Goal: Information Seeking & Learning: Learn about a topic

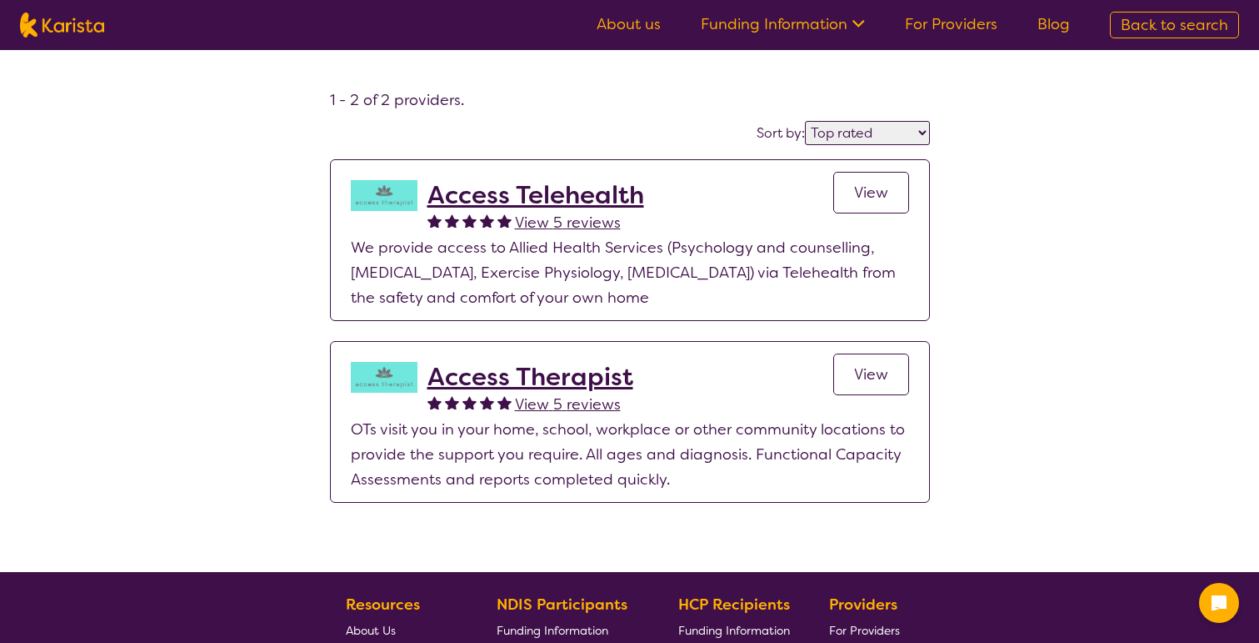
select select "by_score"
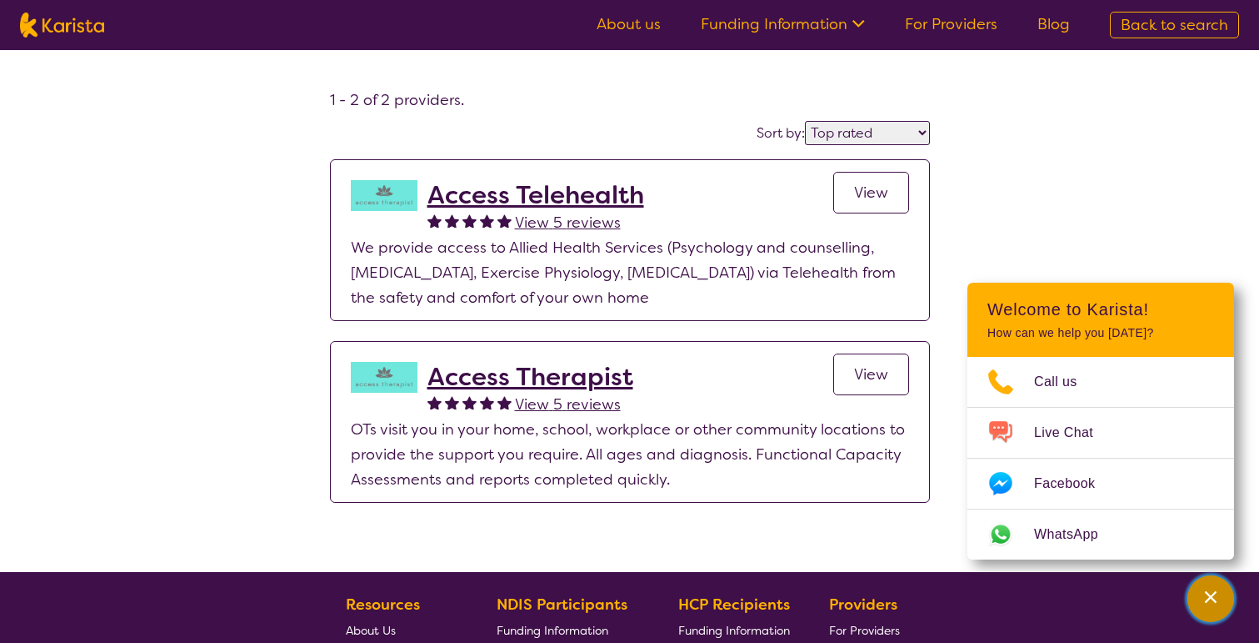
click at [1201, 609] on div "Channel Menu" at bounding box center [1210, 598] width 33 height 37
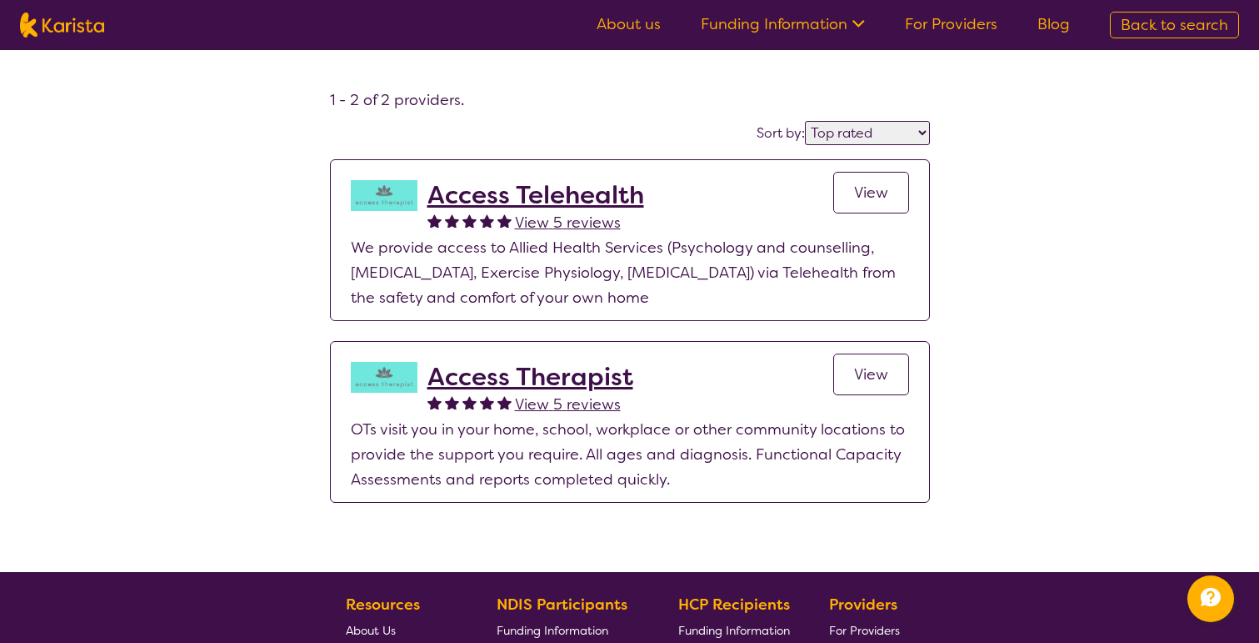
click at [880, 385] on link "View" at bounding box center [872, 374] width 76 height 42
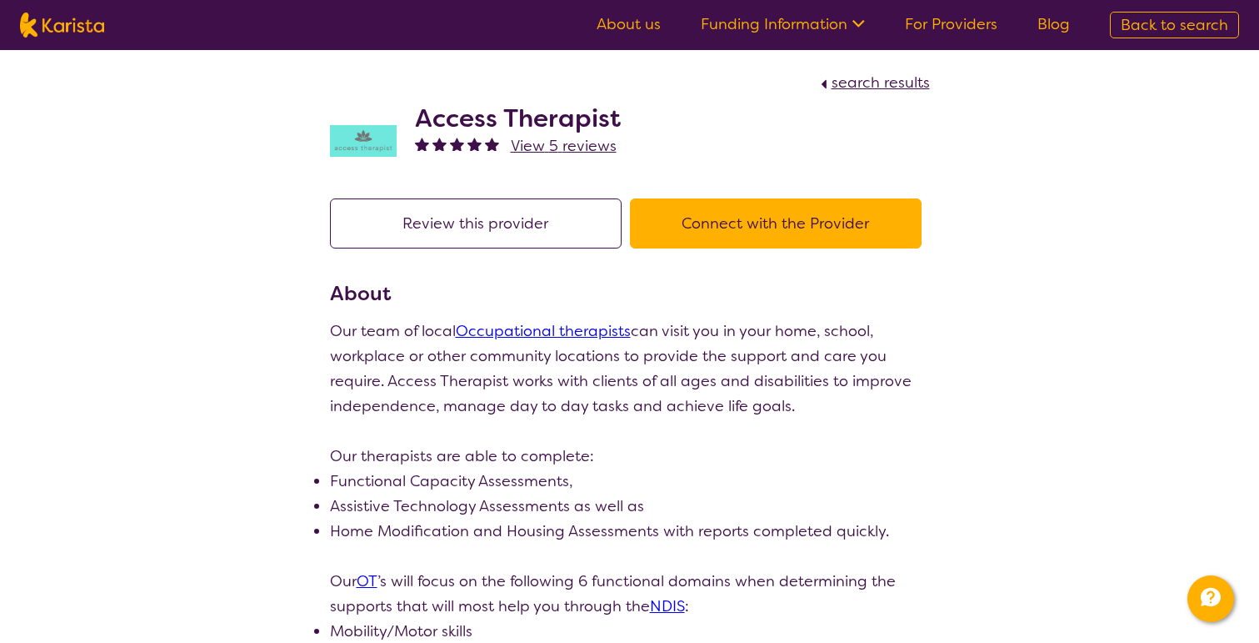
click at [522, 339] on link "Occupational therapists" at bounding box center [543, 331] width 175 height 20
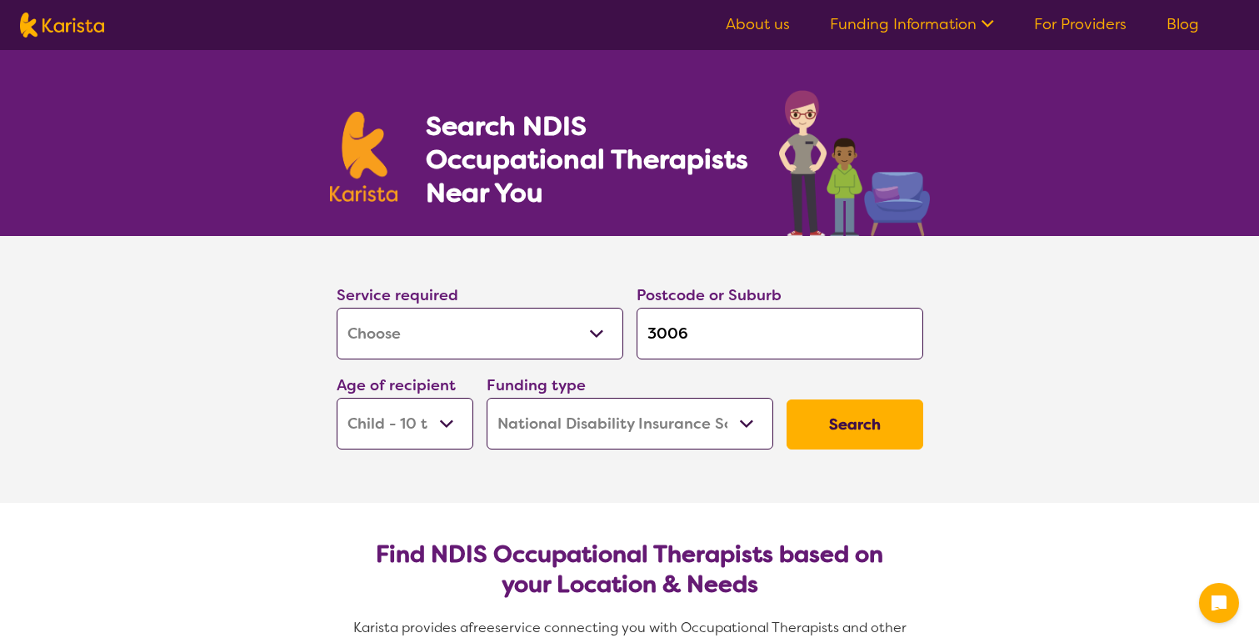
select select "[MEDICAL_DATA]"
select select "CH"
select select "NDIS"
select select "[MEDICAL_DATA]"
select select "CH"
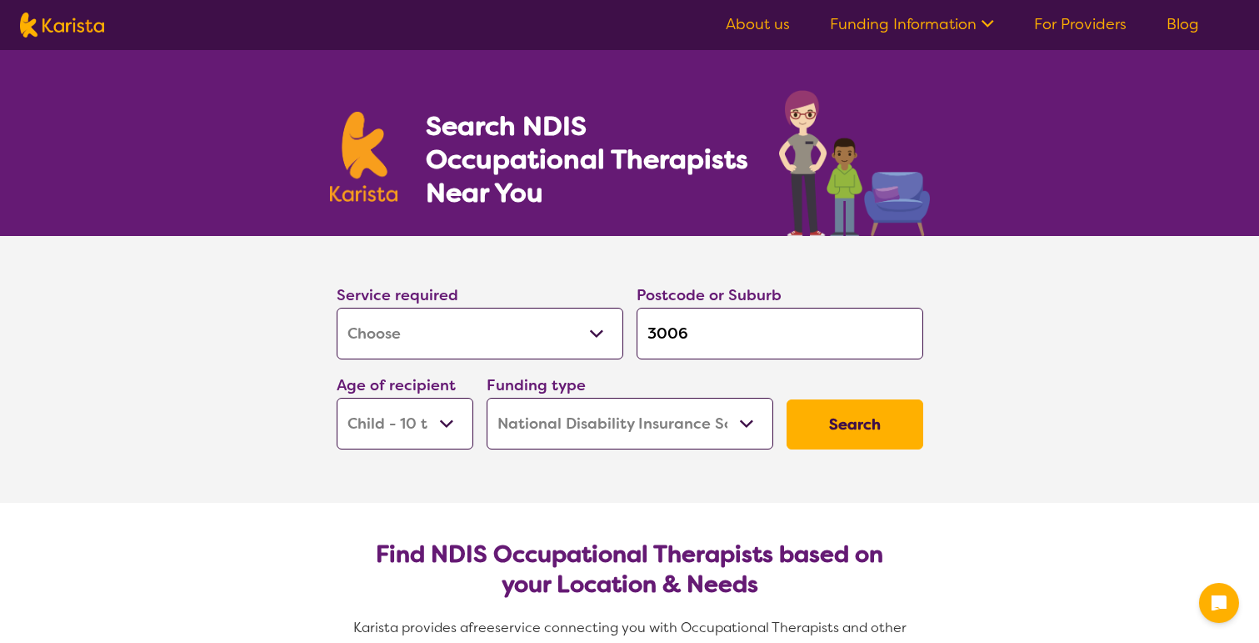
select select "NDIS"
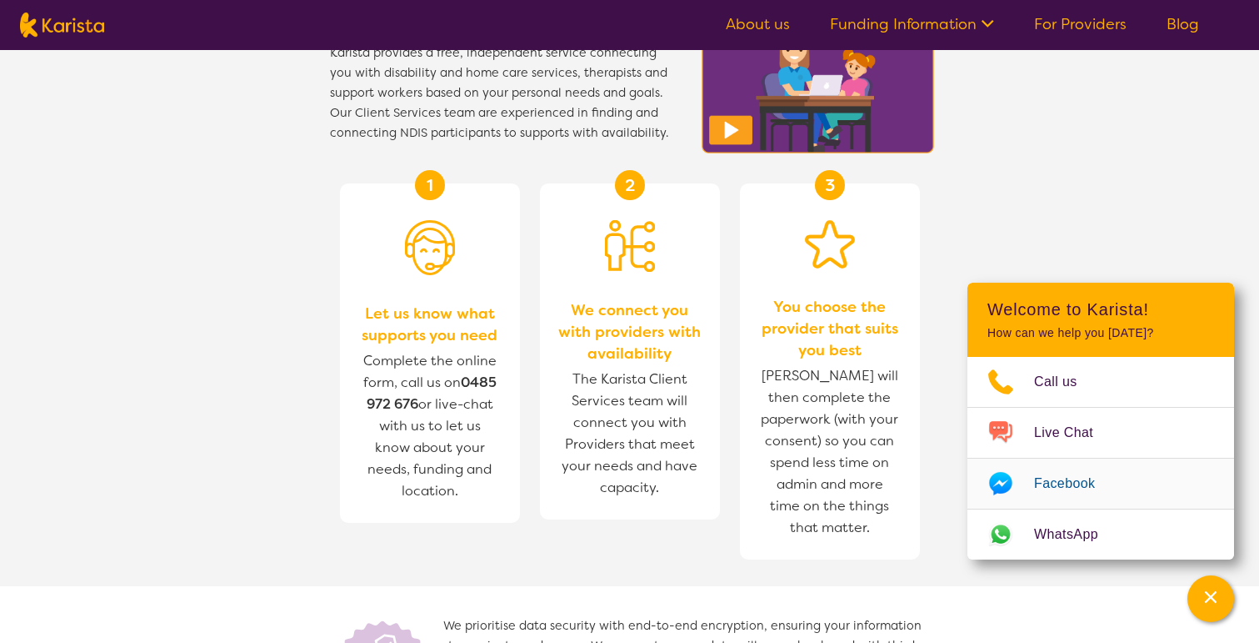
scroll to position [1703, 0]
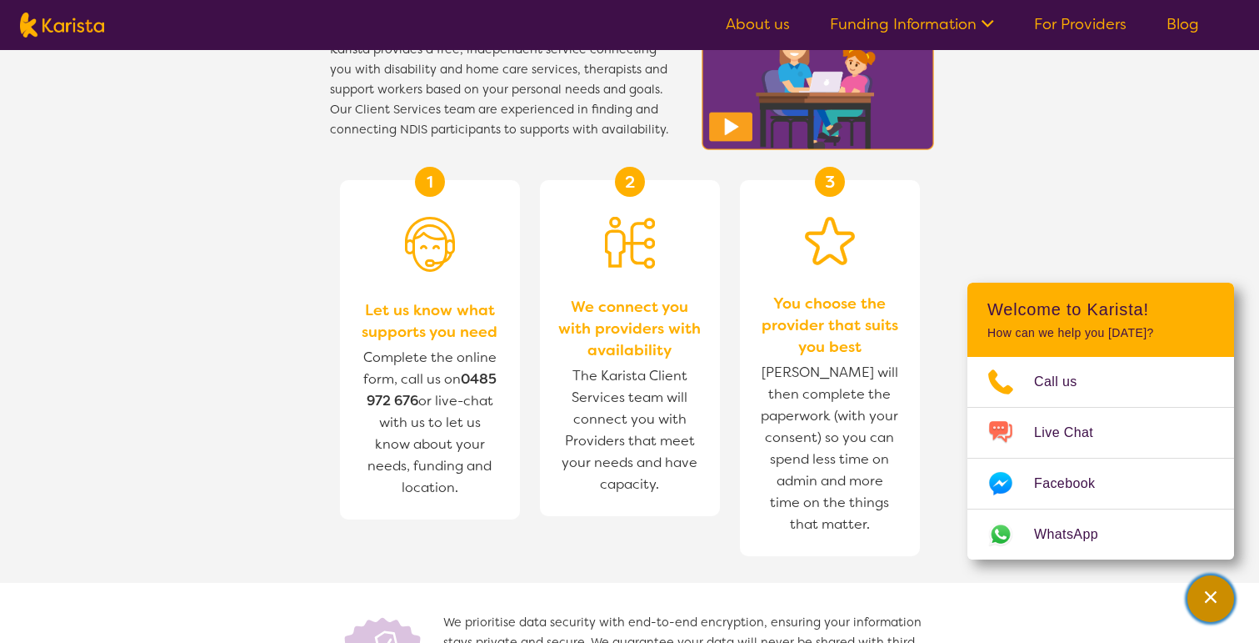
click at [1191, 595] on button "Channel Menu" at bounding box center [1211, 598] width 47 height 47
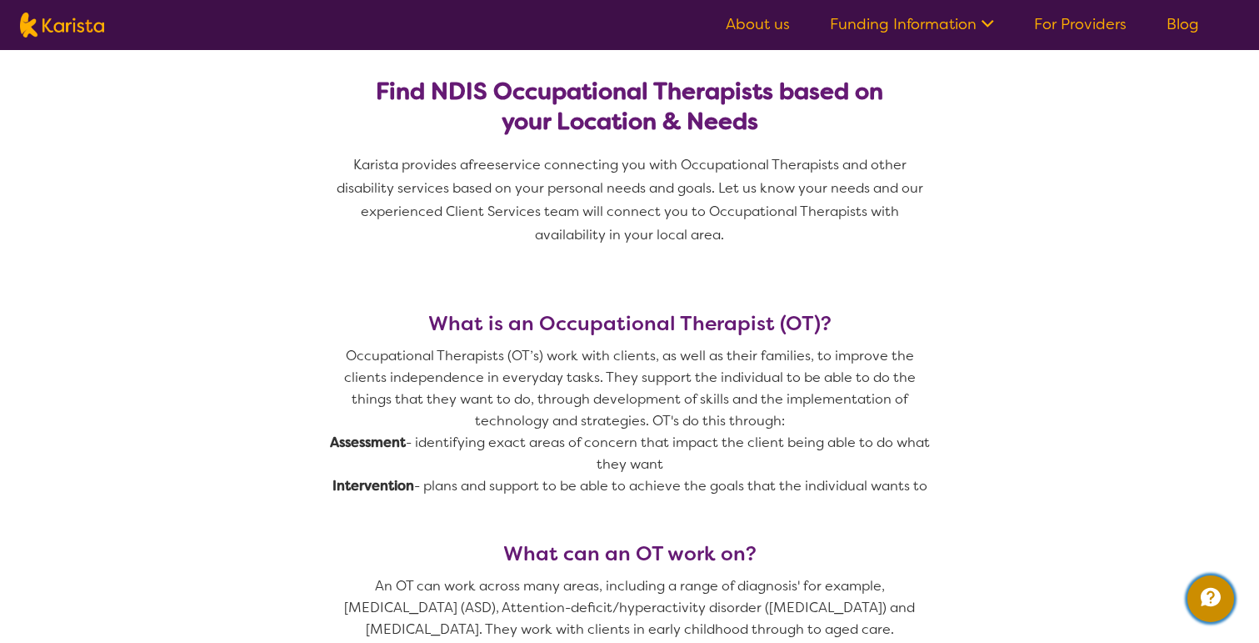
scroll to position [0, 0]
